Goal: Find specific page/section: Find specific page/section

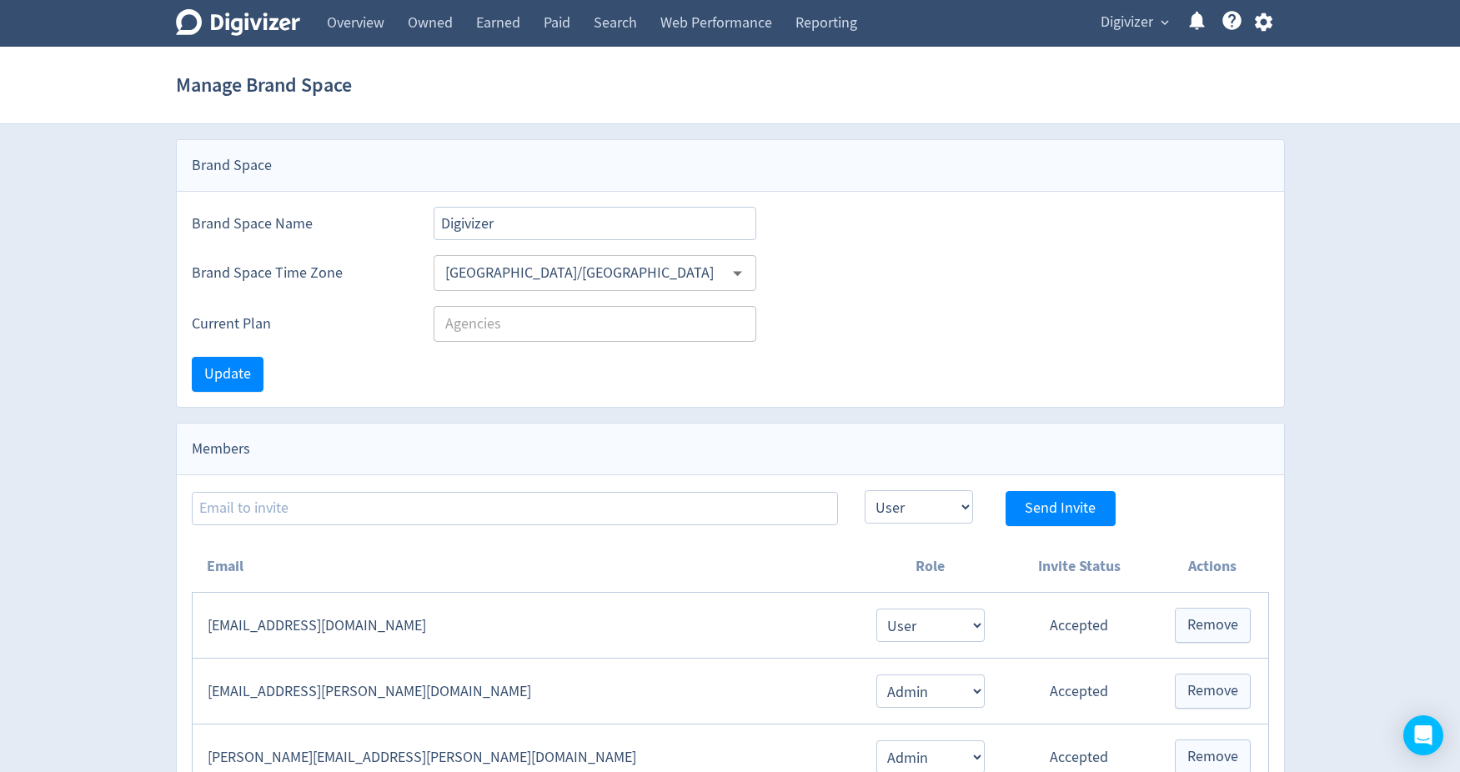
select select "USER"
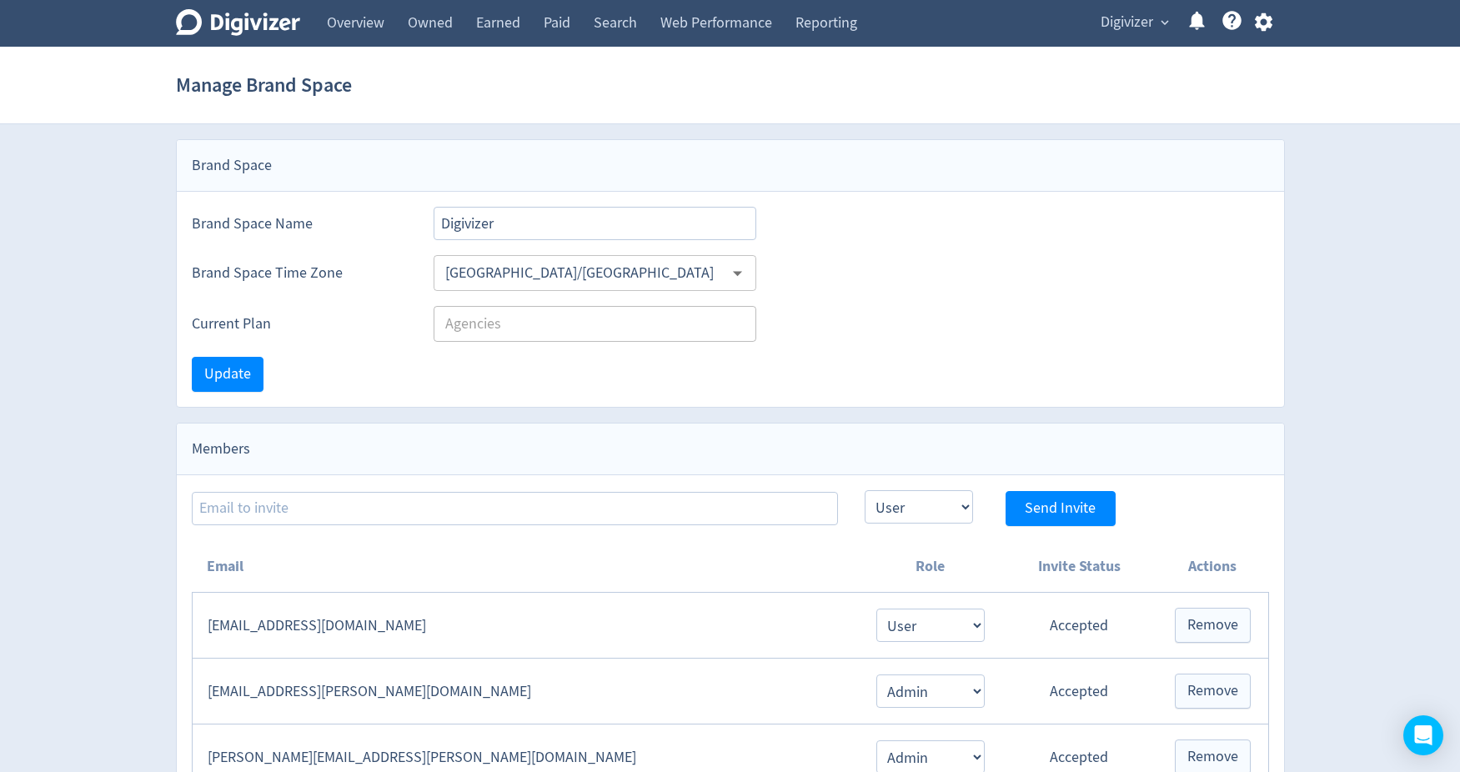
select select "USER"
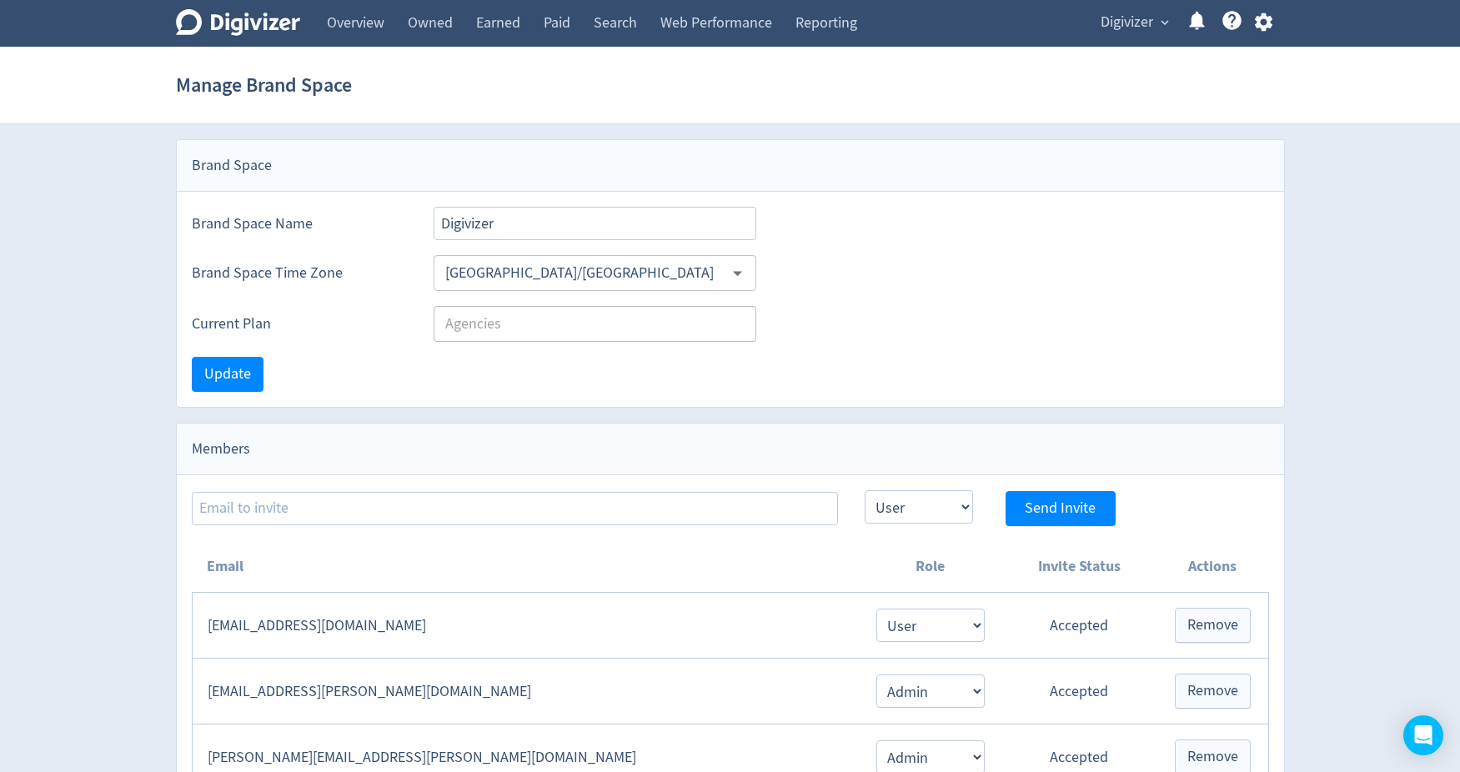
select select "USER"
click at [353, 20] on link "Overview" at bounding box center [355, 23] width 81 height 47
